Goal: Task Accomplishment & Management: Manage account settings

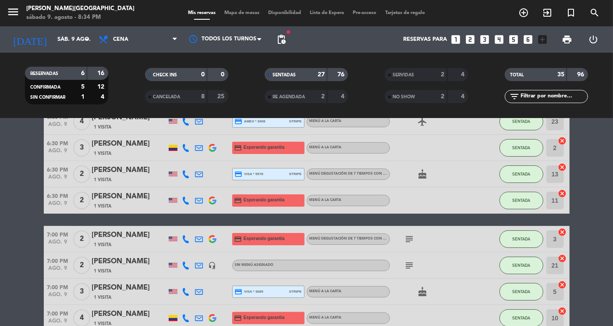
scroll to position [51, 0]
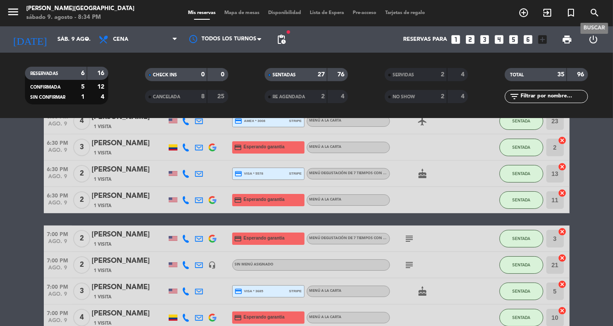
click at [596, 14] on icon "search" at bounding box center [595, 12] width 11 height 11
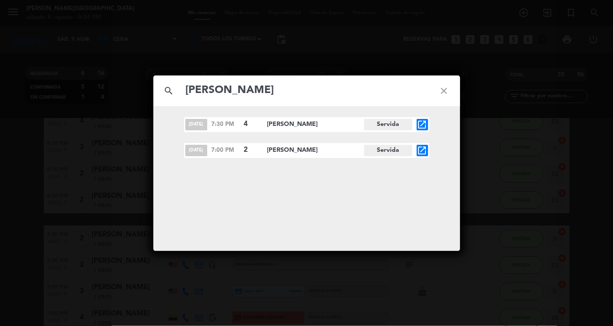
type input "[PERSON_NAME]"
click at [449, 97] on icon "close" at bounding box center [445, 91] width 32 height 32
click at [448, 90] on icon "close" at bounding box center [445, 91] width 32 height 32
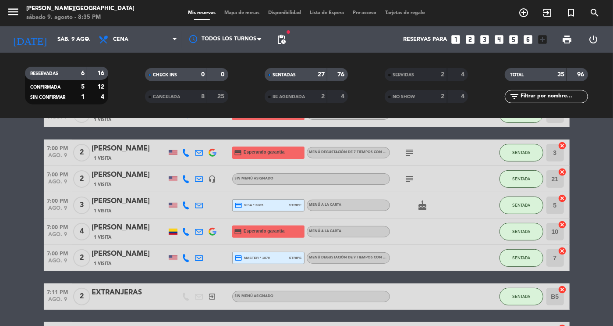
scroll to position [125, 0]
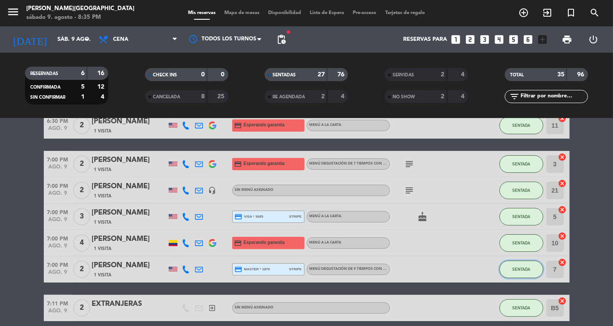
click at [509, 270] on button "SENTADA" at bounding box center [522, 269] width 44 height 18
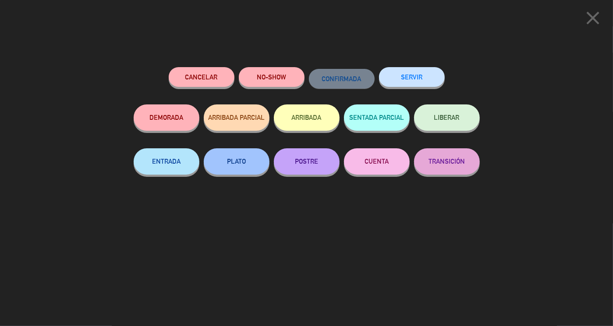
click at [406, 74] on button "SERVIR" at bounding box center [412, 77] width 66 height 20
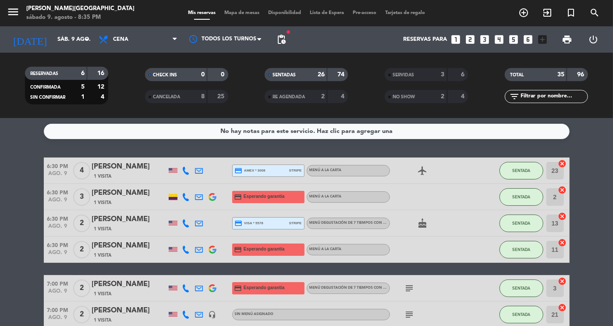
scroll to position [0, 0]
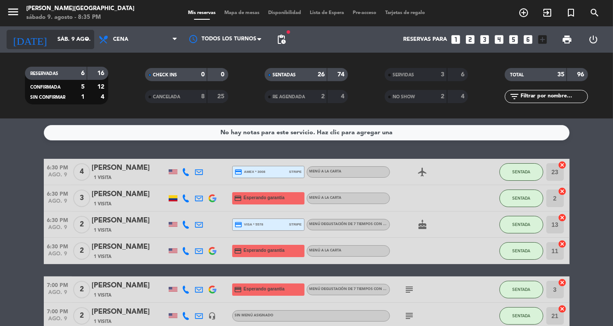
click at [72, 32] on input "sáb. 9 ago." at bounding box center [90, 40] width 75 height 16
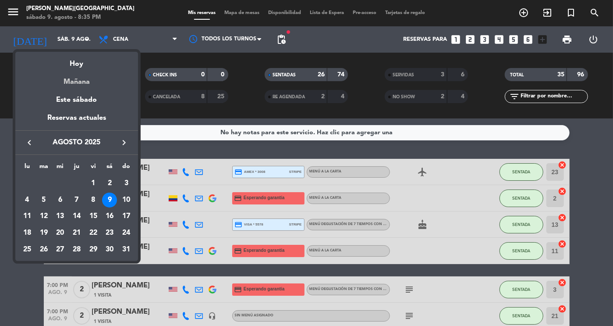
click at [83, 84] on div "Mañana" at bounding box center [76, 79] width 123 height 18
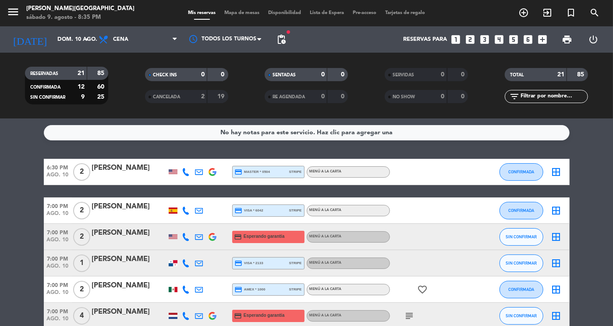
click at [151, 36] on span "Cena" at bounding box center [138, 39] width 88 height 19
click at [134, 78] on div "menu [PERSON_NAME][DATE] 9. agosto - 8:35 PM Mis reservas Mapa de mesas Disponi…" at bounding box center [306, 59] width 613 height 118
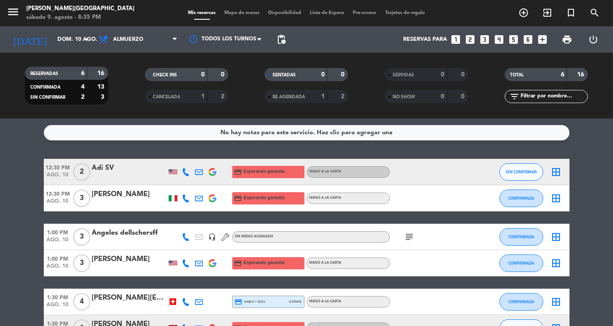
click at [599, 198] on bookings-row "12:30 PM [DATE] 2 Adi SV credit_card Esperando garantía Menú a la carta SIN CON…" at bounding box center [306, 250] width 613 height 182
click at [66, 30] on div "[DATE] [DATE] arrow_drop_down" at bounding box center [51, 39] width 88 height 19
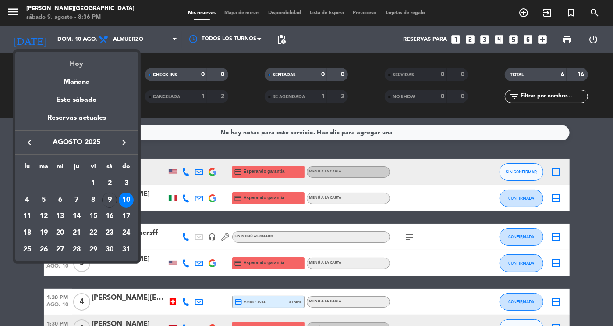
click at [81, 57] on div "Hoy" at bounding box center [76, 61] width 123 height 18
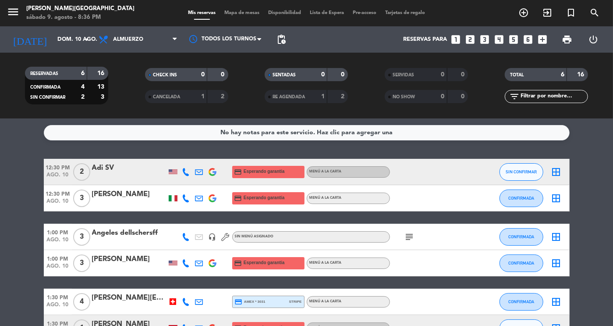
type input "sáb. 9 ago."
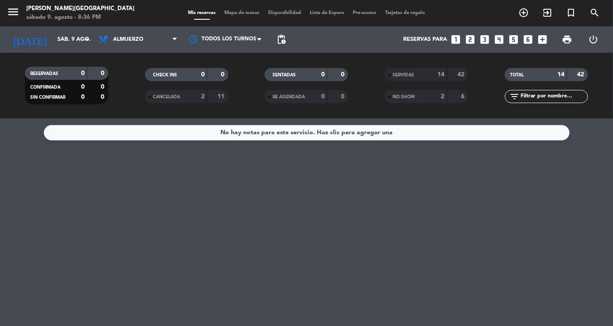
click at [150, 44] on span "Almuerzo" at bounding box center [138, 39] width 88 height 19
click at [137, 96] on div "menu [PERSON_NAME][DATE] 9. agosto - 8:36 PM Mis reservas Mapa de mesas Disponi…" at bounding box center [306, 59] width 613 height 118
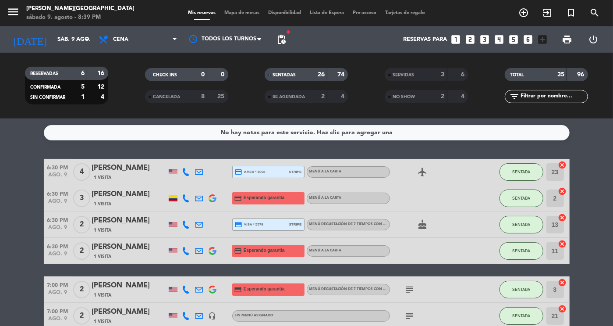
click at [319, 78] on div "26" at bounding box center [316, 75] width 18 height 10
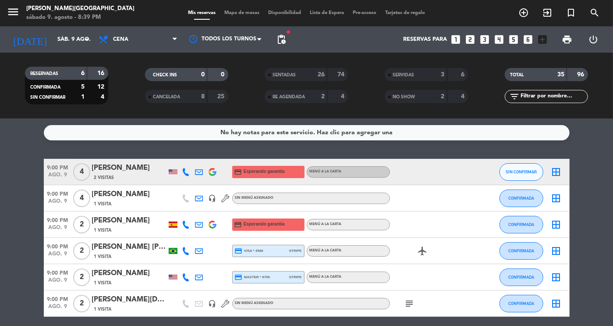
click at [319, 78] on div "26" at bounding box center [316, 75] width 18 height 10
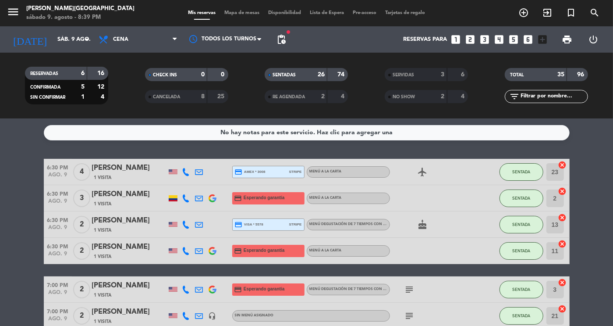
click at [441, 78] on div "3" at bounding box center [436, 75] width 18 height 10
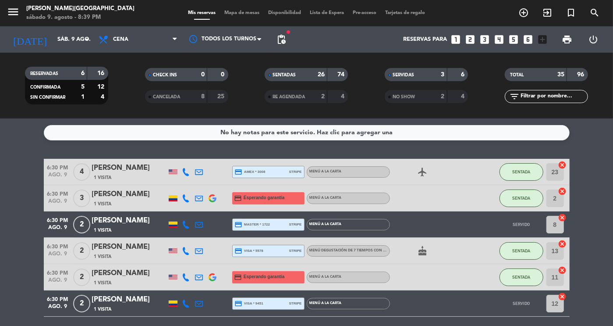
click at [434, 73] on div "3" at bounding box center [436, 75] width 18 height 10
